Goal: Use online tool/utility: Utilize a website feature to perform a specific function

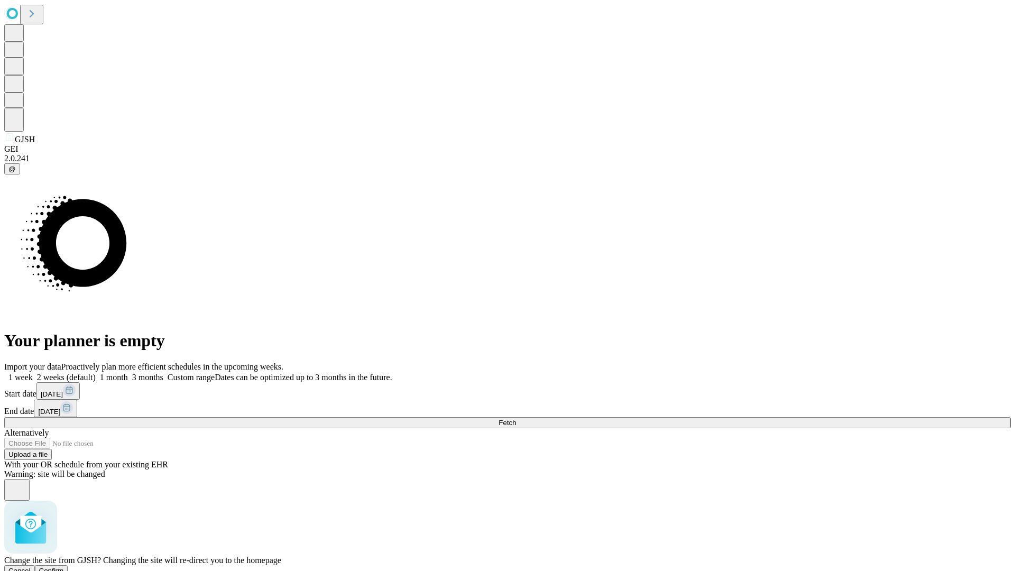
click at [64, 567] on span "Confirm" at bounding box center [51, 571] width 25 height 8
click at [128, 373] on label "1 month" at bounding box center [112, 377] width 32 height 9
click at [516, 419] on span "Fetch" at bounding box center [507, 423] width 17 height 8
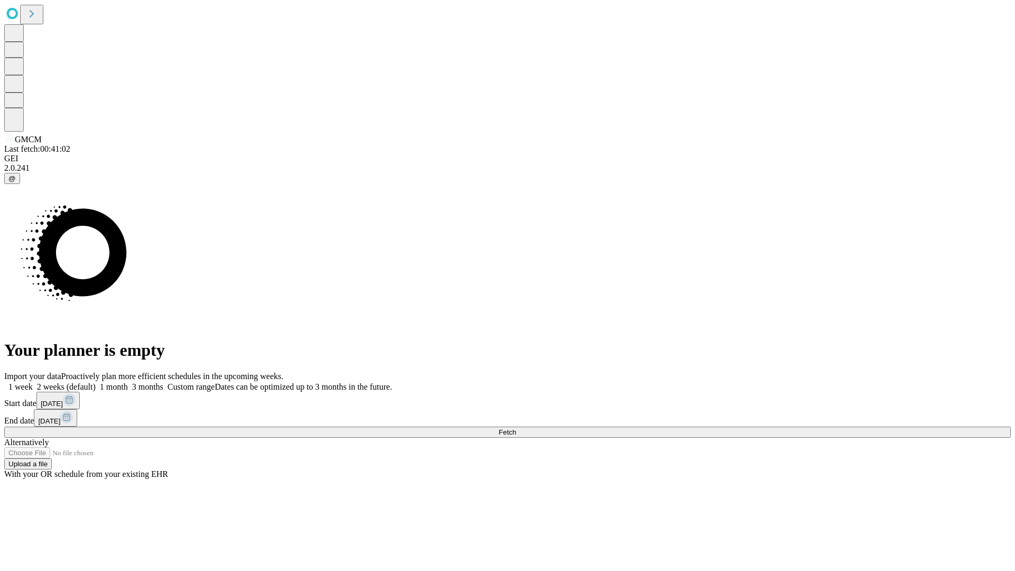
click at [128, 382] on label "1 month" at bounding box center [112, 386] width 32 height 9
click at [516, 428] on span "Fetch" at bounding box center [507, 432] width 17 height 8
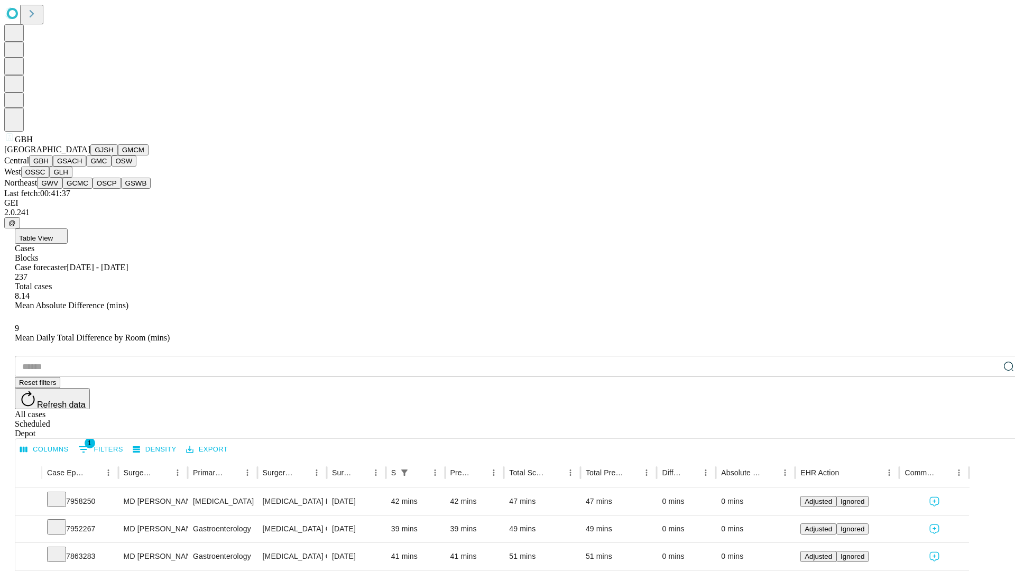
click at [82, 167] on button "GSACH" at bounding box center [69, 160] width 33 height 11
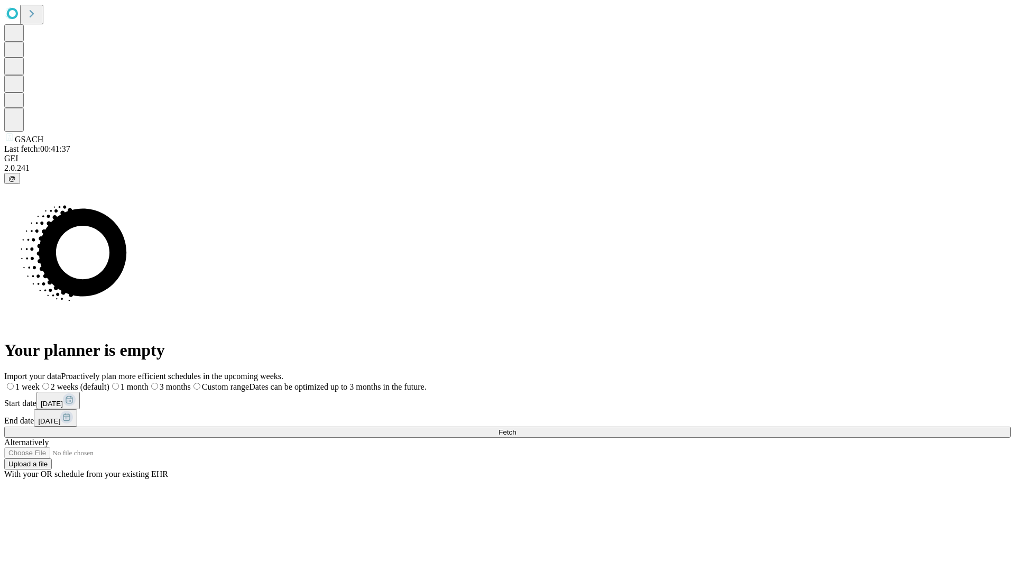
click at [149, 382] on label "1 month" at bounding box center [128, 386] width 39 height 9
click at [516, 428] on span "Fetch" at bounding box center [507, 432] width 17 height 8
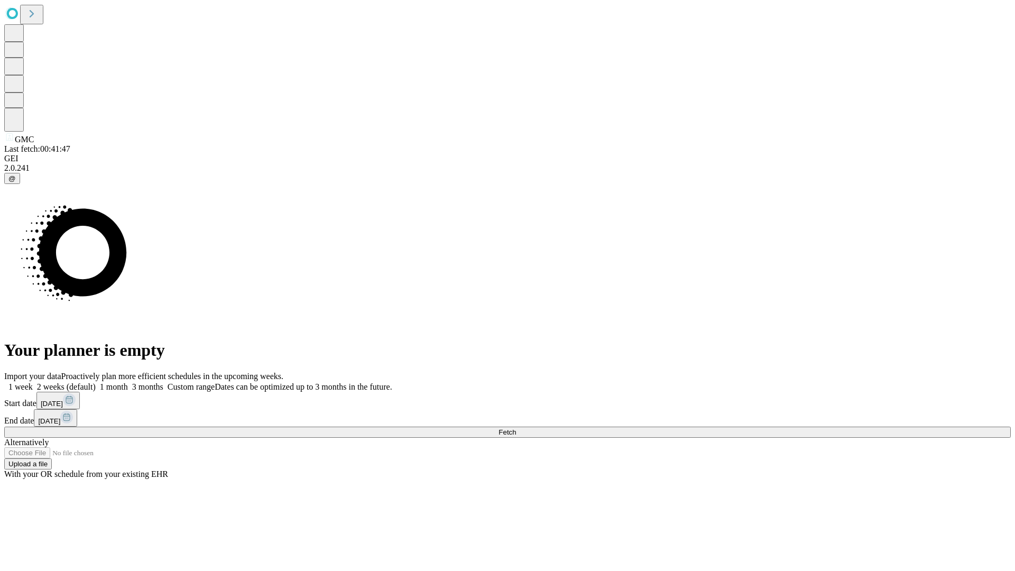
click at [128, 382] on label "1 month" at bounding box center [112, 386] width 32 height 9
click at [516, 428] on span "Fetch" at bounding box center [507, 432] width 17 height 8
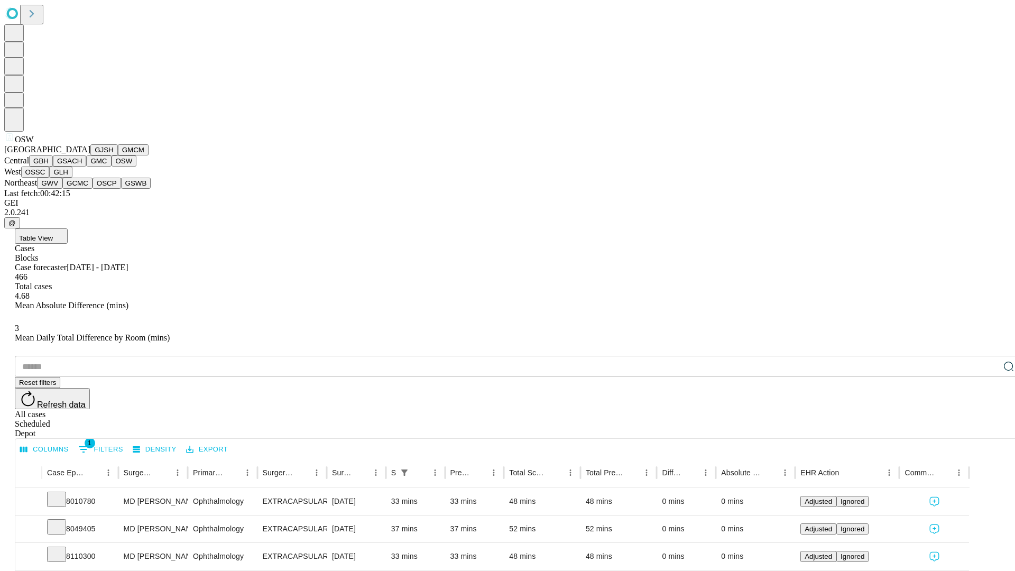
click at [50, 178] on button "OSSC" at bounding box center [35, 172] width 29 height 11
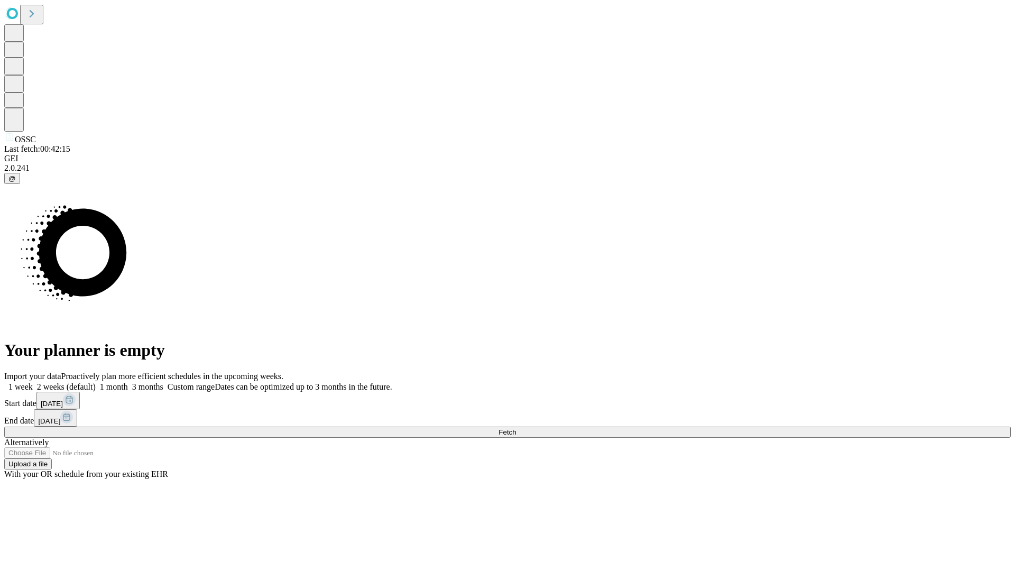
click at [516, 428] on span "Fetch" at bounding box center [507, 432] width 17 height 8
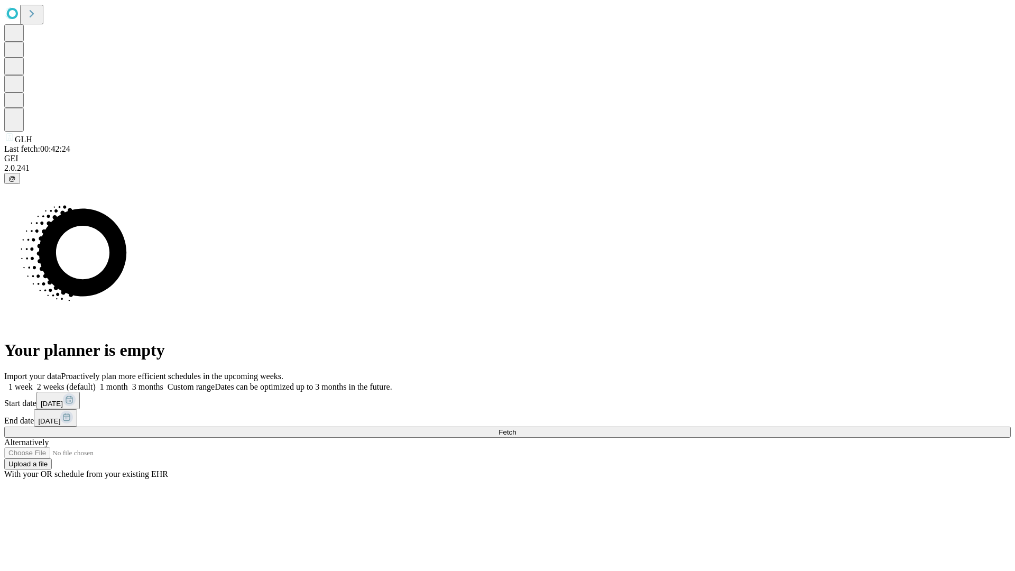
click at [128, 382] on label "1 month" at bounding box center [112, 386] width 32 height 9
click at [516, 428] on span "Fetch" at bounding box center [507, 432] width 17 height 8
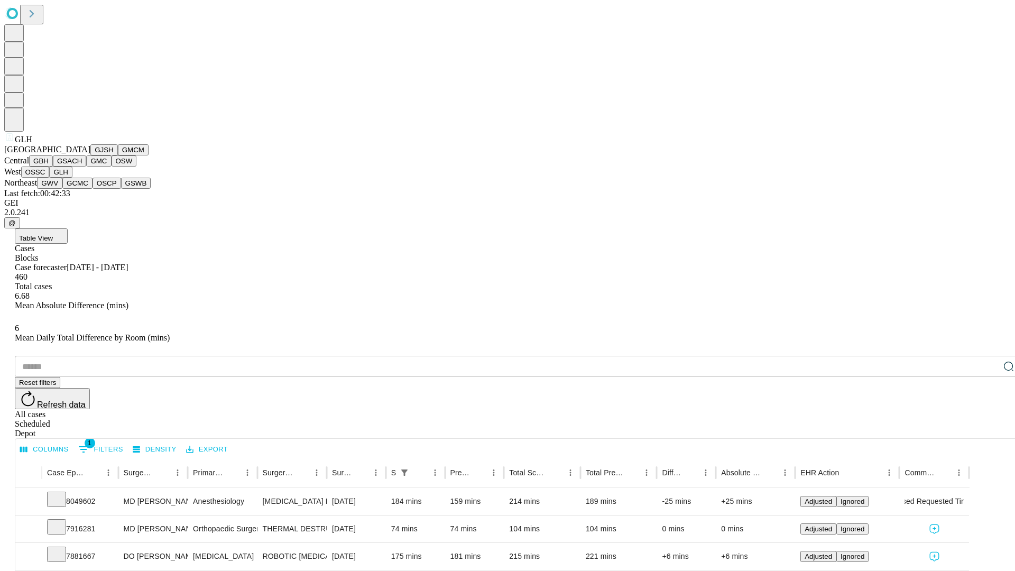
click at [62, 189] on button "GWV" at bounding box center [49, 183] width 25 height 11
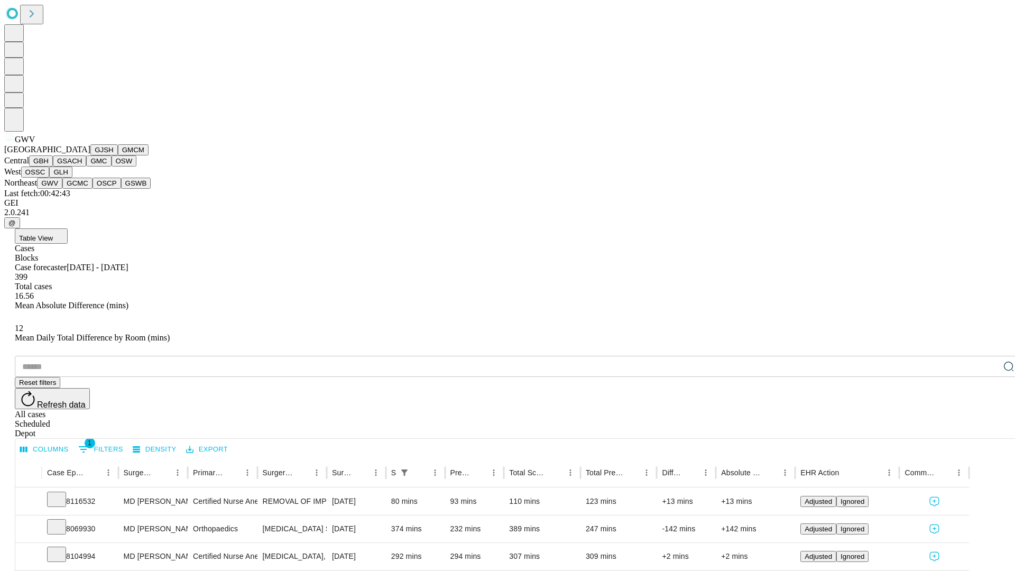
click at [82, 189] on button "GCMC" at bounding box center [77, 183] width 30 height 11
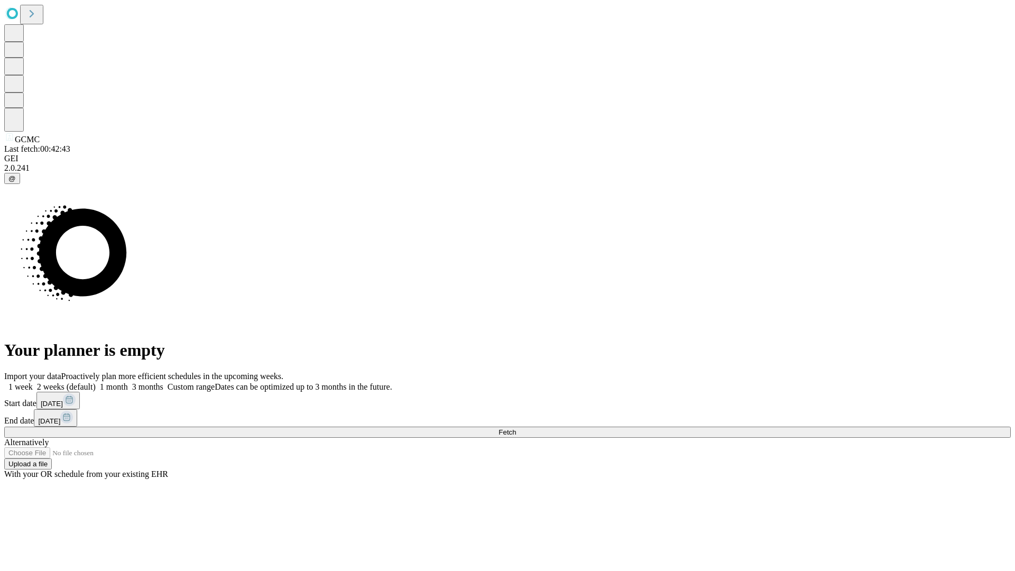
click at [128, 382] on label "1 month" at bounding box center [112, 386] width 32 height 9
click at [516, 428] on span "Fetch" at bounding box center [507, 432] width 17 height 8
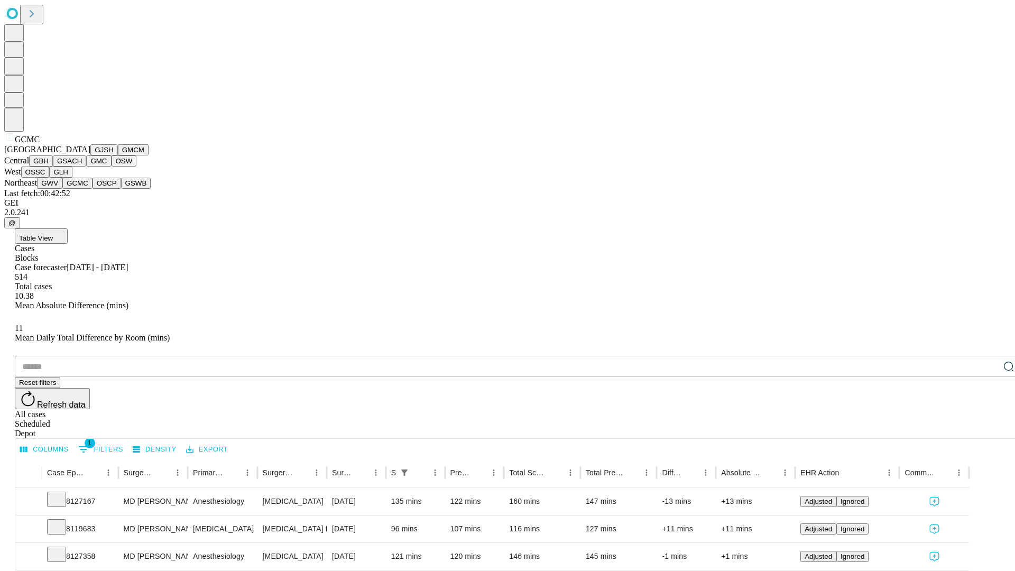
click at [93, 189] on button "OSCP" at bounding box center [107, 183] width 29 height 11
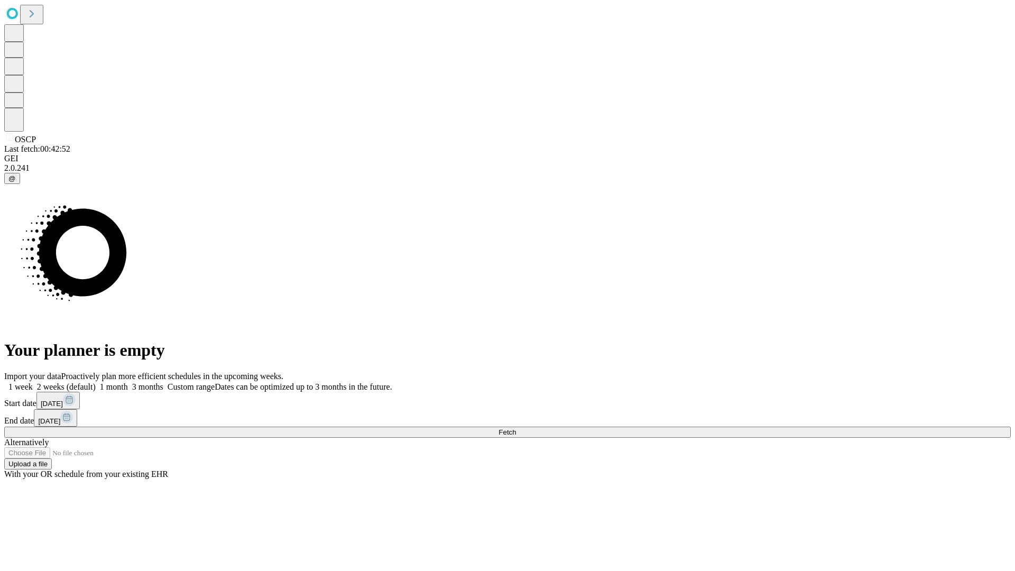
click at [516, 428] on span "Fetch" at bounding box center [507, 432] width 17 height 8
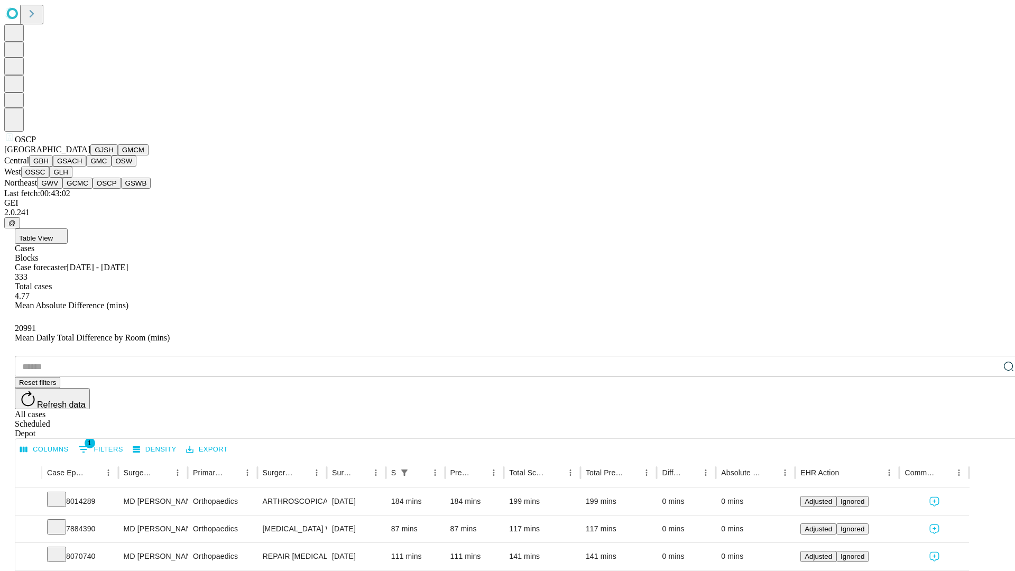
click at [121, 189] on button "GSWB" at bounding box center [136, 183] width 30 height 11
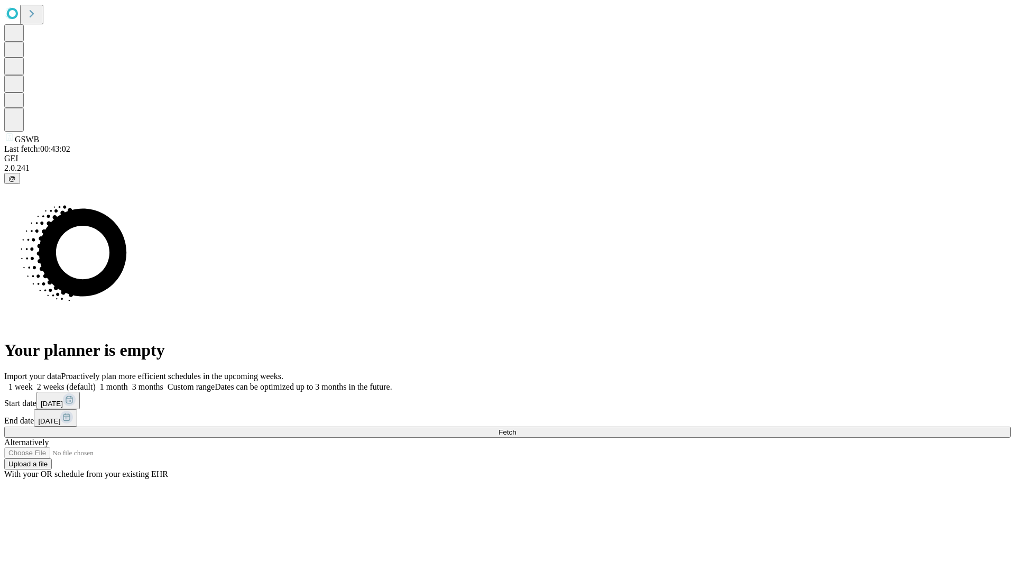
click at [128, 382] on label "1 month" at bounding box center [112, 386] width 32 height 9
click at [516, 428] on span "Fetch" at bounding box center [507, 432] width 17 height 8
